Goal: Communication & Community: Share content

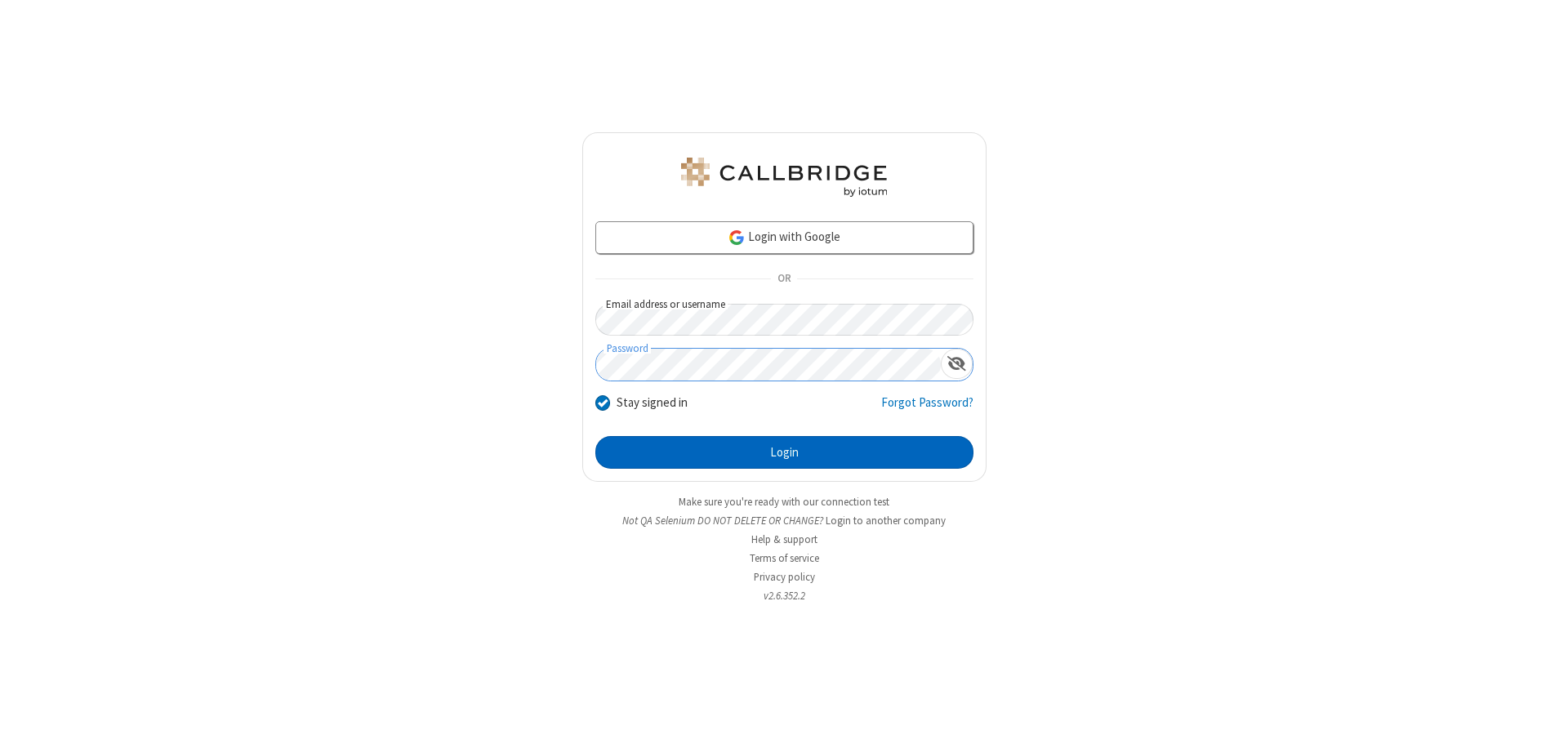
click at [784, 452] on button "Login" at bounding box center [784, 452] width 378 height 33
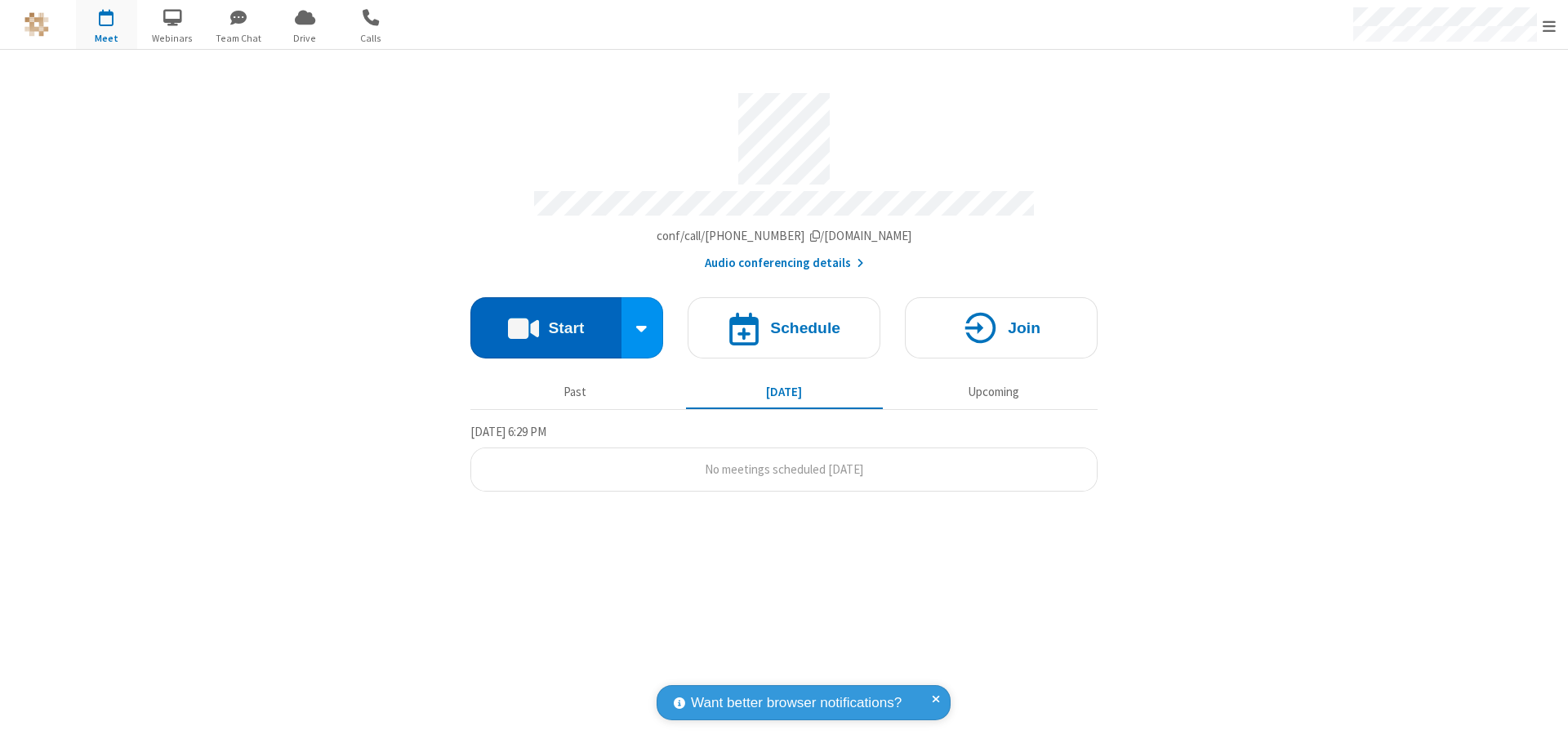
click at [546, 320] on button "Start" at bounding box center [546, 327] width 151 height 61
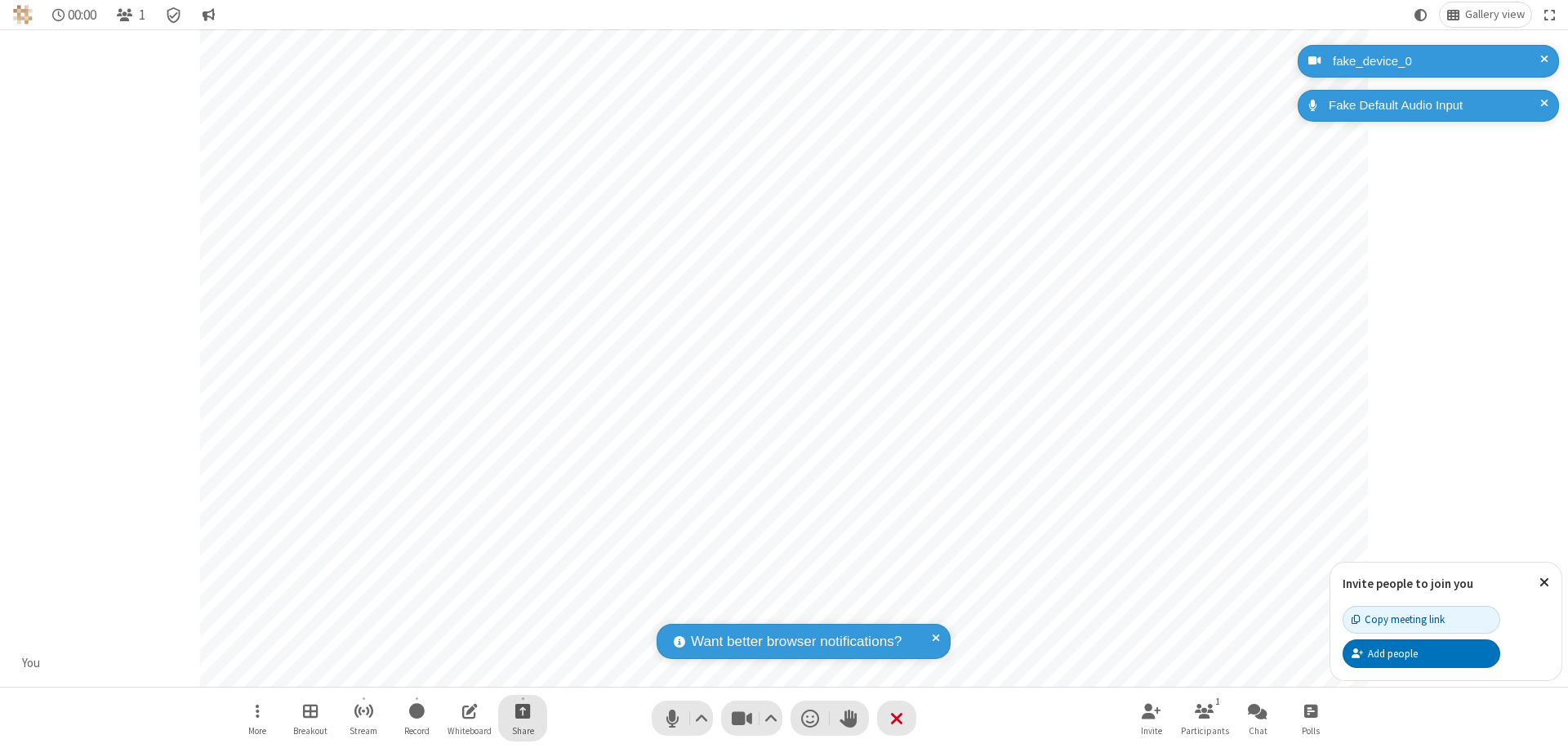
click at [523, 710] on span "Start sharing" at bounding box center [523, 710] width 16 height 21
click at [522, 611] on span "Share additional camera" at bounding box center [533, 614] width 121 height 14
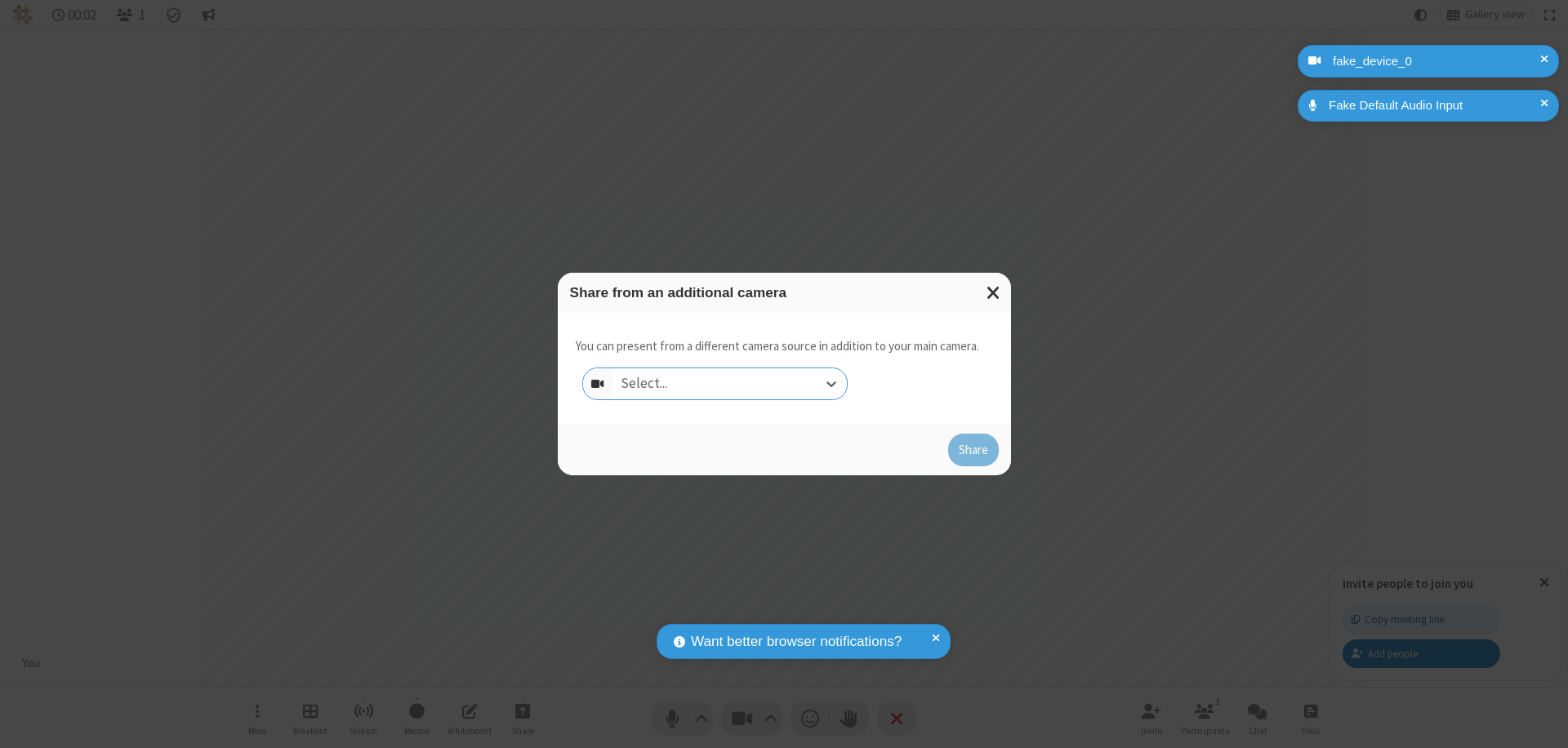
click at [729, 384] on div "Select..." at bounding box center [729, 384] width 234 height 31
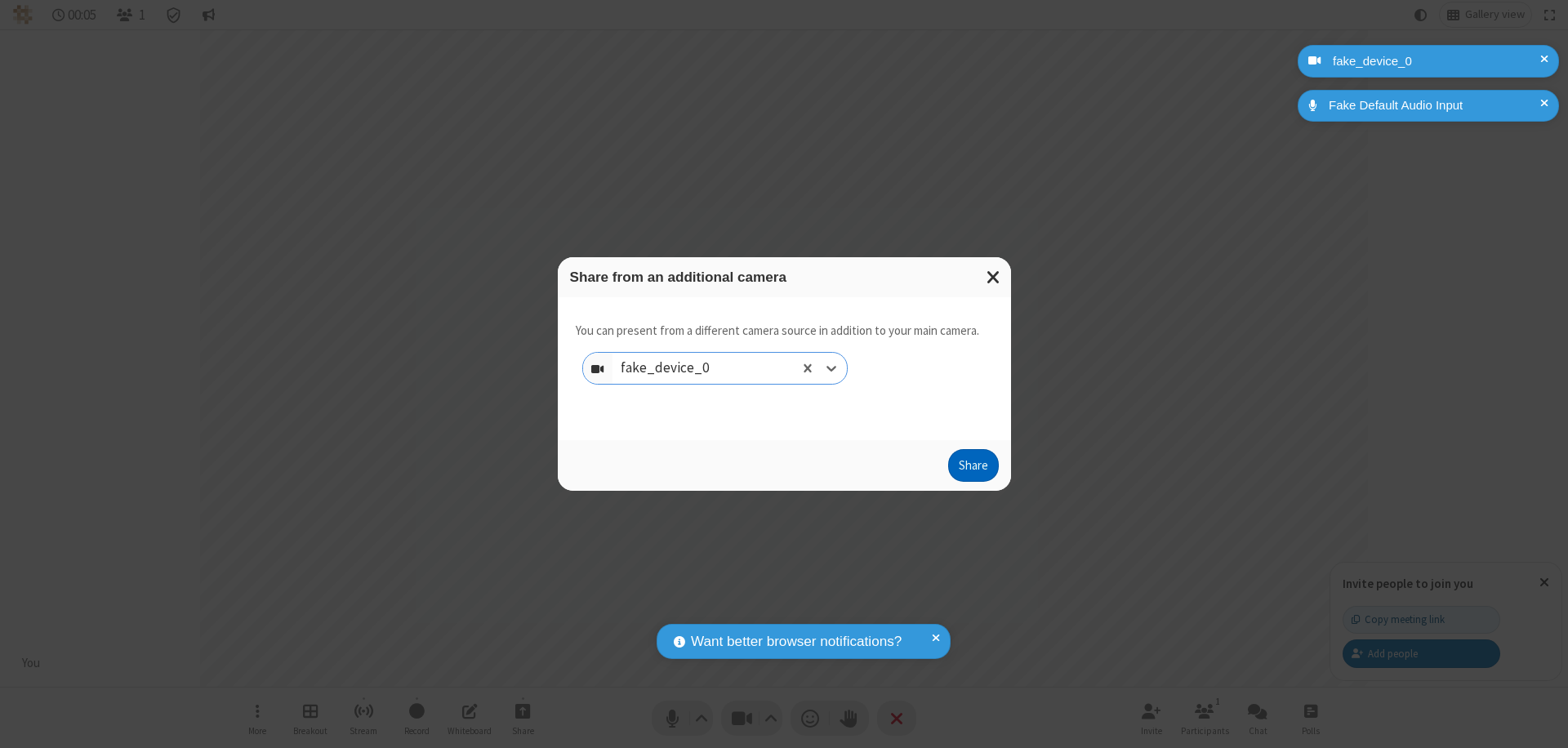
click at [973, 469] on button "Share" at bounding box center [973, 465] width 50 height 33
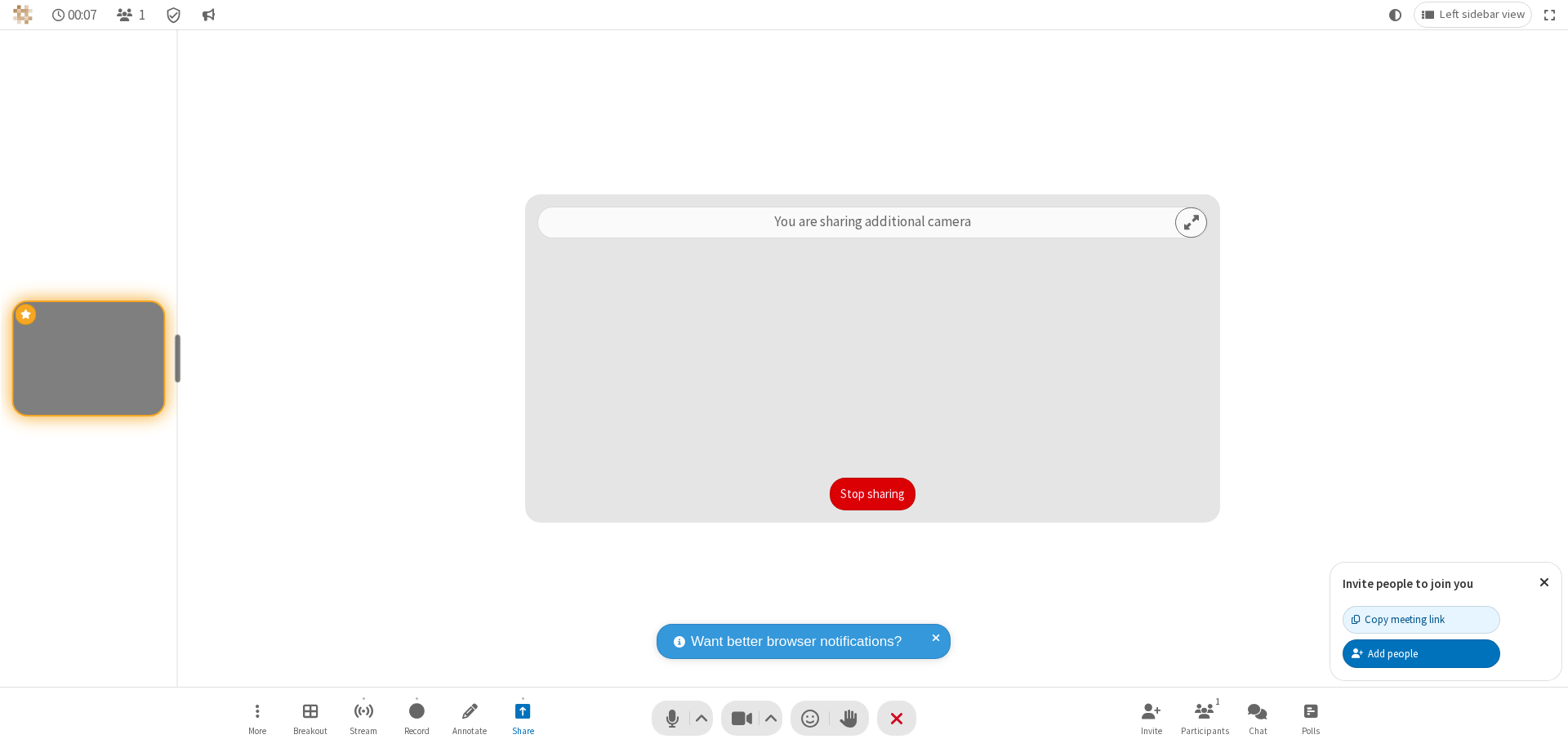
click at [872, 493] on button "Stop sharing" at bounding box center [872, 494] width 86 height 33
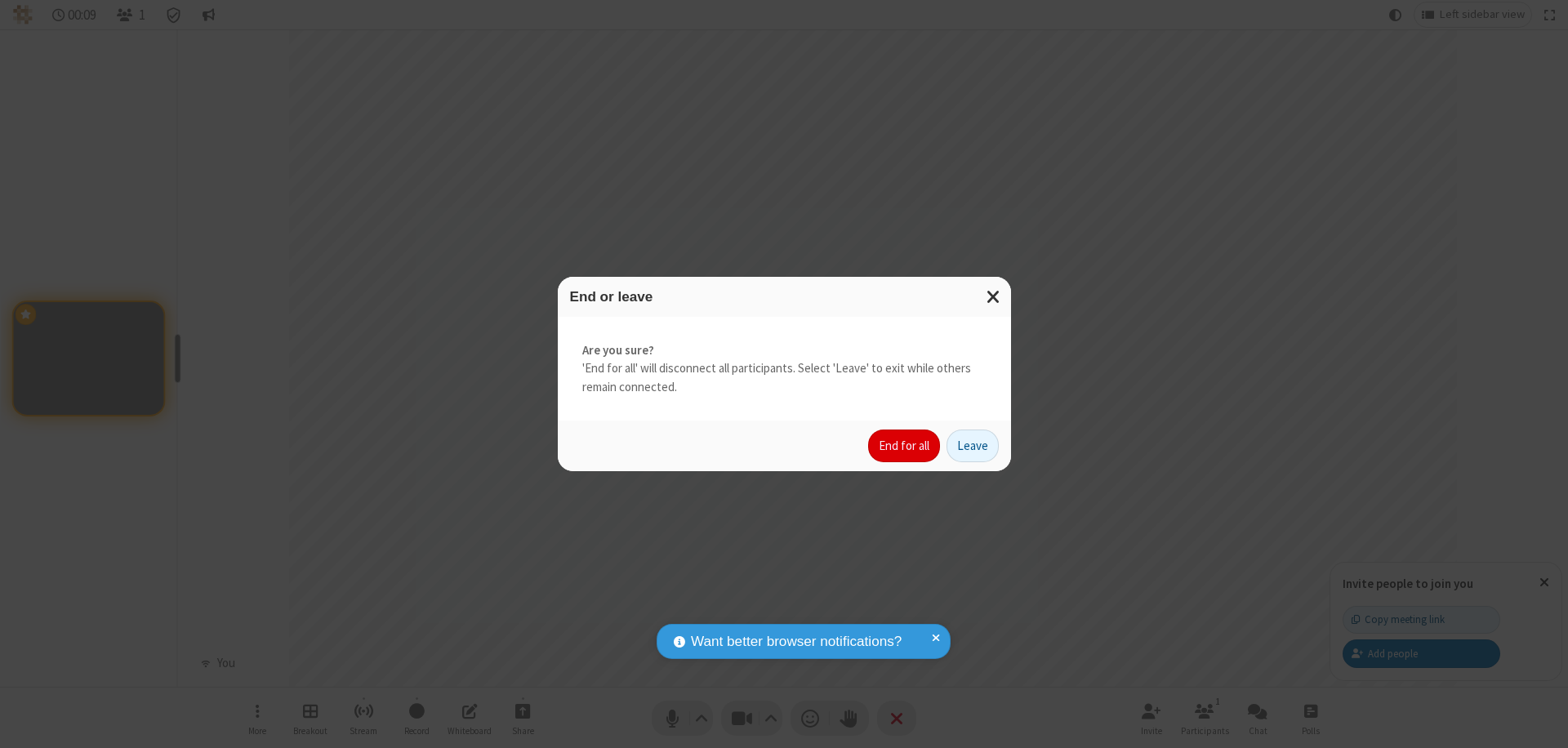
click at [905, 445] on button "End for all" at bounding box center [904, 445] width 72 height 33
